Goal: Find contact information: Find contact information

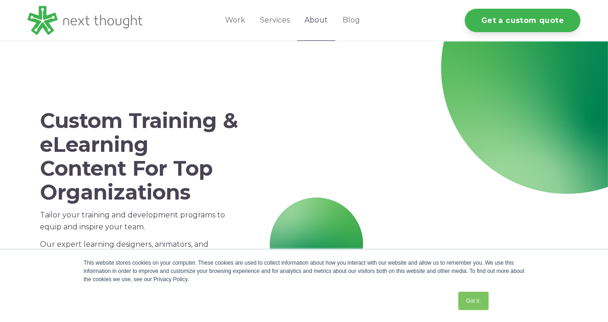
click at [321, 20] on link "About" at bounding box center [316, 20] width 38 height 41
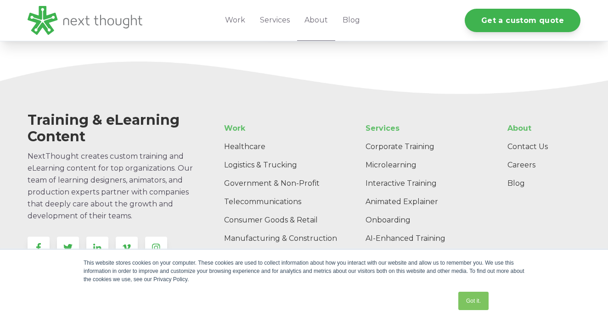
scroll to position [1464, 0]
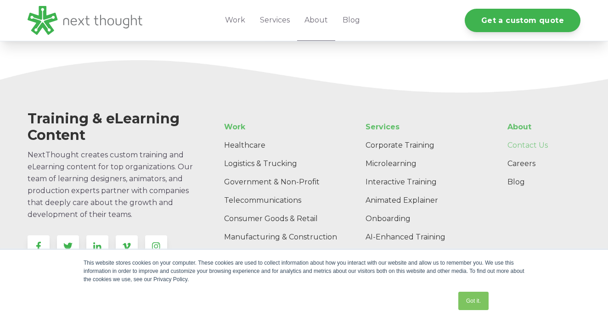
click at [517, 136] on link "Contact Us" at bounding box center [540, 145] width 80 height 18
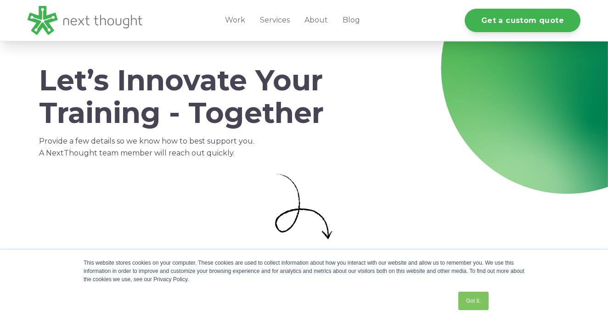
select select "persona_10"
select select "$5,000 - $15,000"
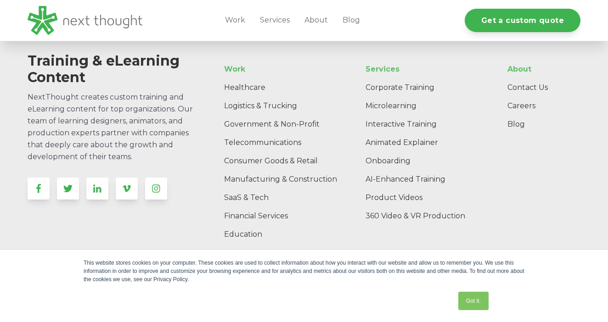
scroll to position [1066, 0]
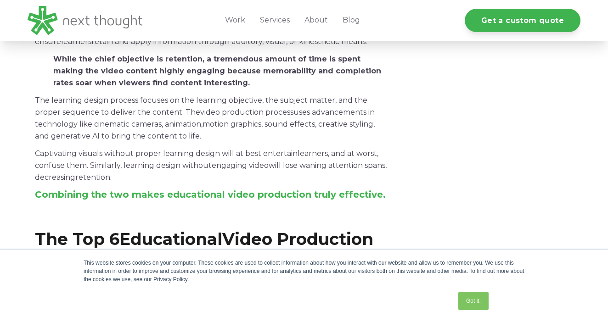
scroll to position [504, 0]
